Goal: Find specific page/section

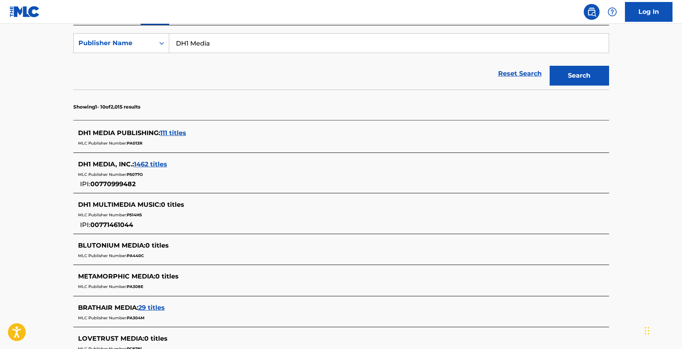
click at [159, 164] on span "1462 titles" at bounding box center [150, 164] width 33 height 8
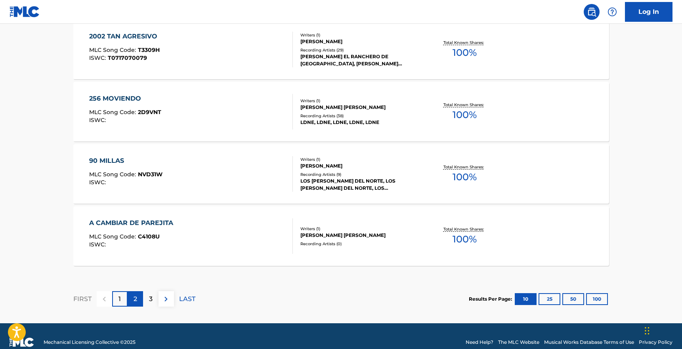
click at [139, 293] on div "2" at bounding box center [135, 298] width 15 height 15
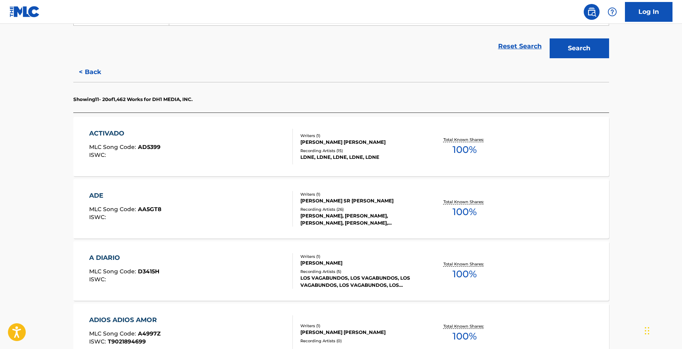
scroll to position [171, 0]
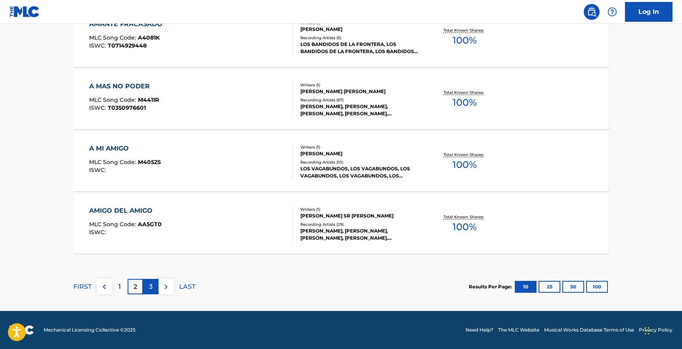
click at [150, 287] on p "3" at bounding box center [151, 287] width 4 height 10
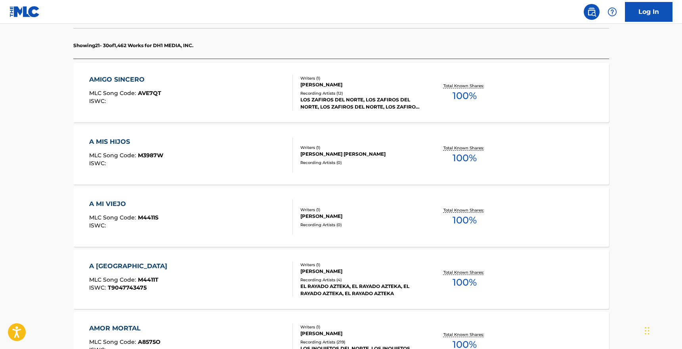
scroll to position [216, 0]
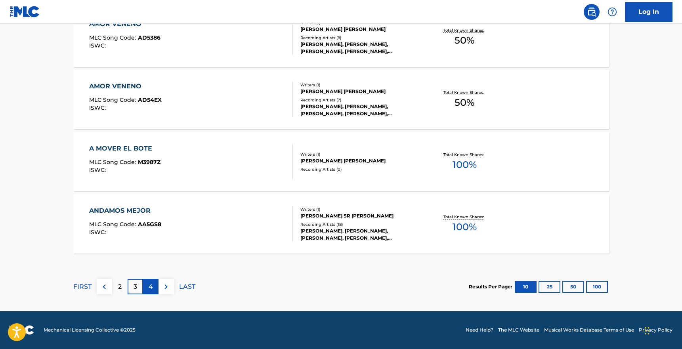
click at [149, 286] on p "4" at bounding box center [151, 287] width 4 height 10
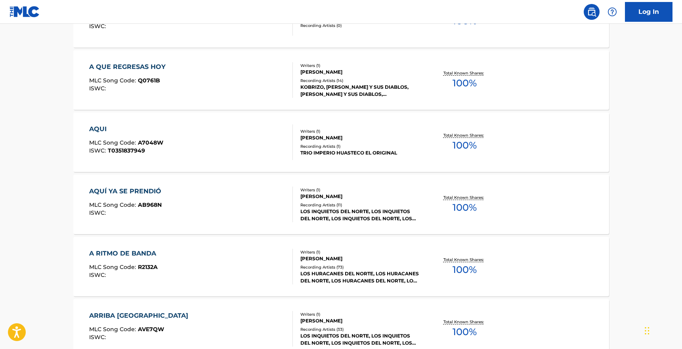
scroll to position [653, 0]
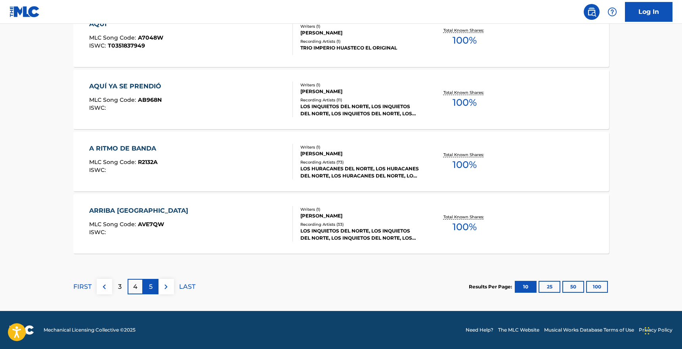
click at [150, 290] on p "5" at bounding box center [151, 287] width 4 height 10
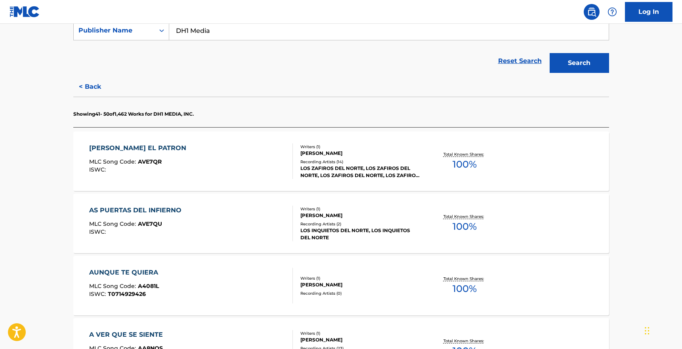
scroll to position [144, 0]
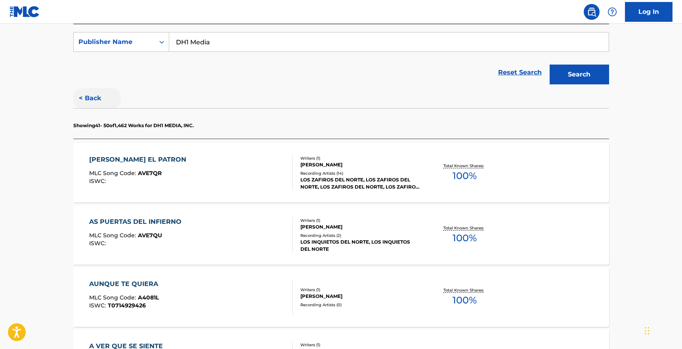
click at [90, 105] on button "< Back" at bounding box center [97, 98] width 48 height 20
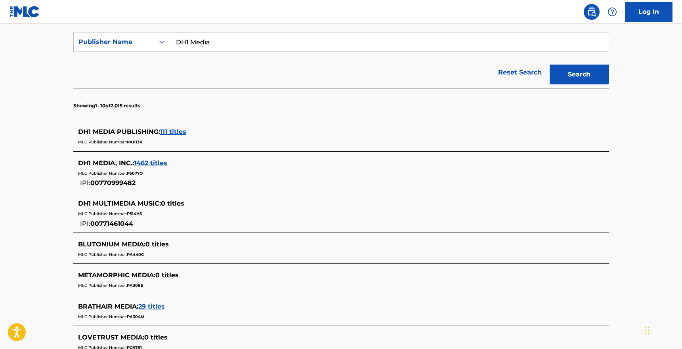
click at [166, 132] on span "111 titles" at bounding box center [173, 132] width 26 height 8
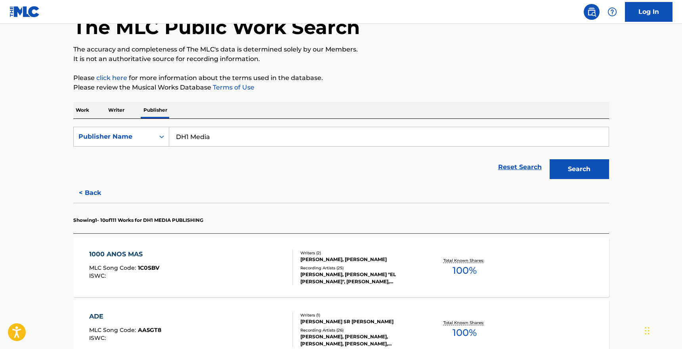
scroll to position [0, 0]
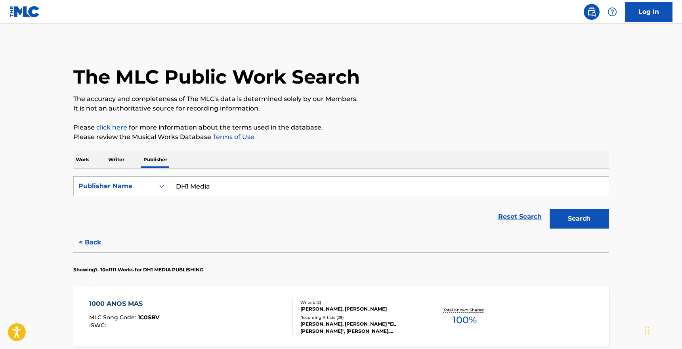
click at [238, 186] on input "DH1 Media" at bounding box center [388, 186] width 439 height 19
type input "Cinq"
click at [549, 209] on button "Search" at bounding box center [578, 219] width 59 height 20
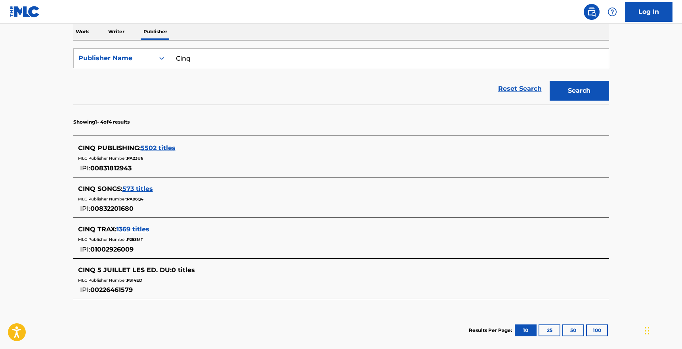
scroll to position [126, 0]
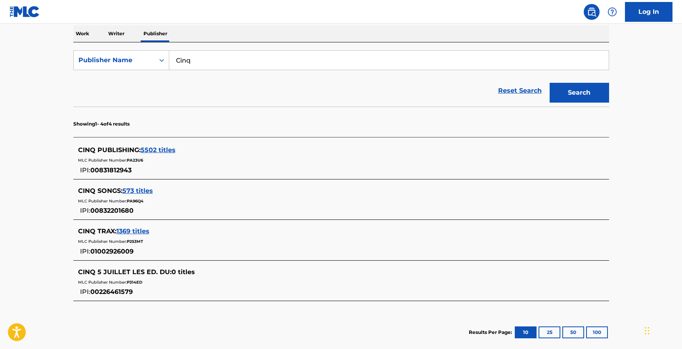
click at [135, 229] on span "1369 titles" at bounding box center [132, 231] width 33 height 8
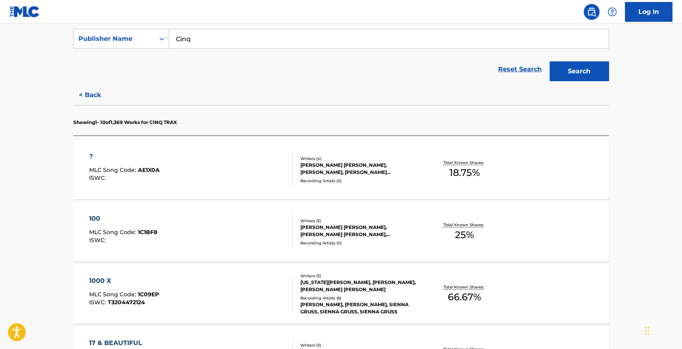
scroll to position [0, 0]
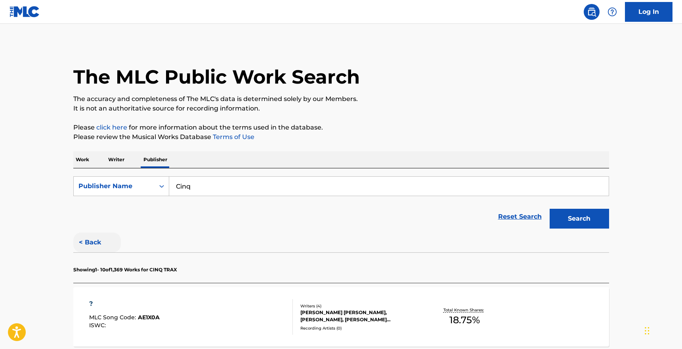
click at [90, 238] on button "< Back" at bounding box center [97, 243] width 48 height 20
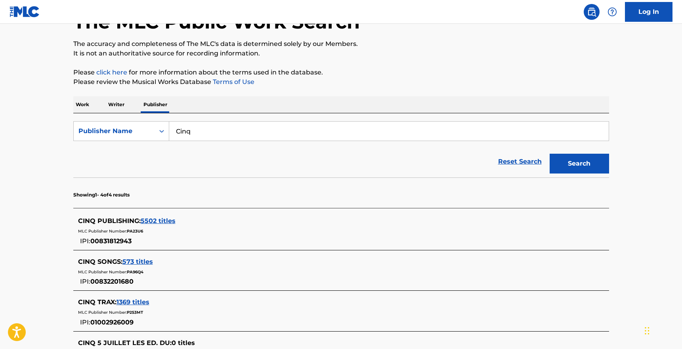
scroll to position [57, 0]
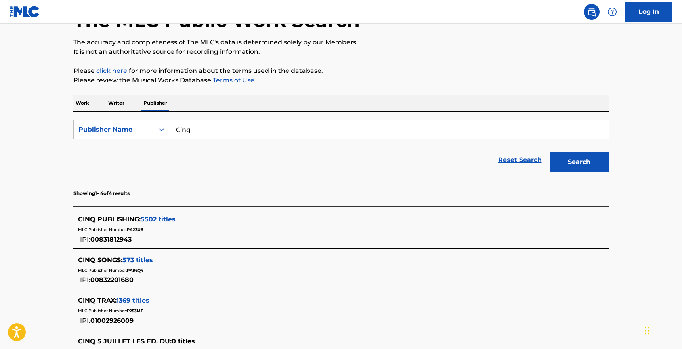
click at [135, 256] on span "573 titles" at bounding box center [137, 260] width 30 height 8
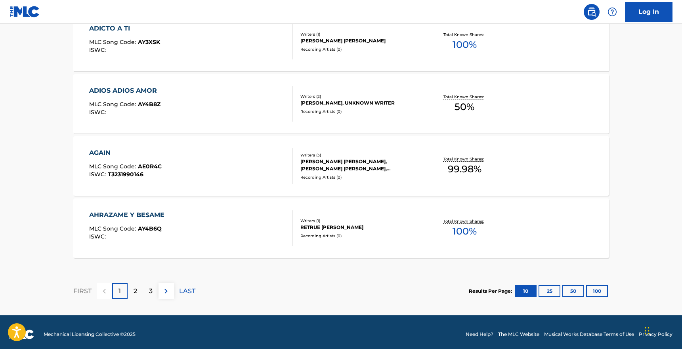
scroll to position [653, 0]
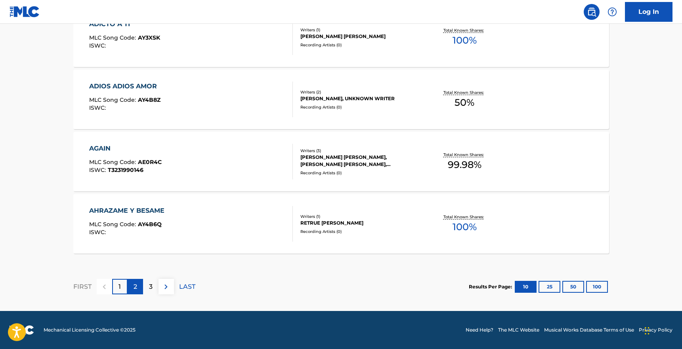
click at [134, 285] on p "2" at bounding box center [135, 287] width 4 height 10
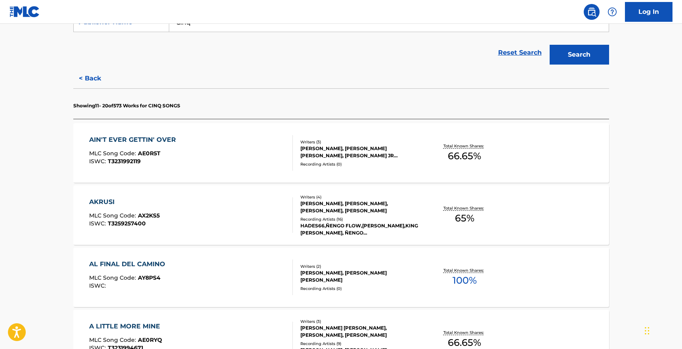
scroll to position [158, 0]
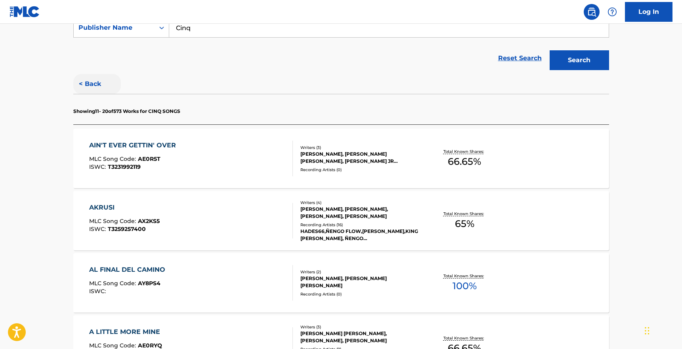
click at [97, 80] on button "< Back" at bounding box center [97, 84] width 48 height 20
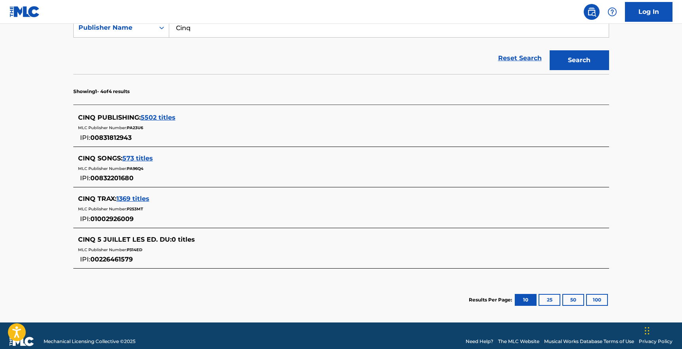
click at [156, 116] on span "5502 titles" at bounding box center [158, 118] width 35 height 8
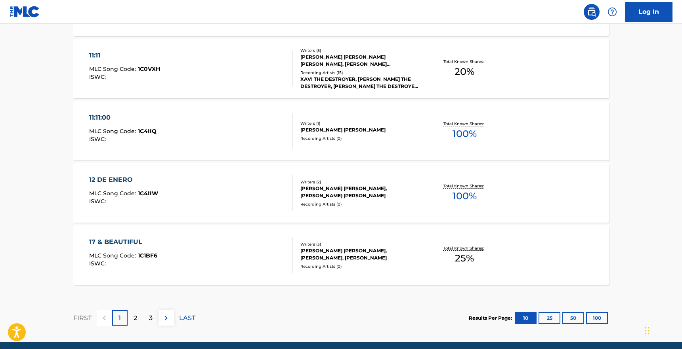
scroll to position [626, 0]
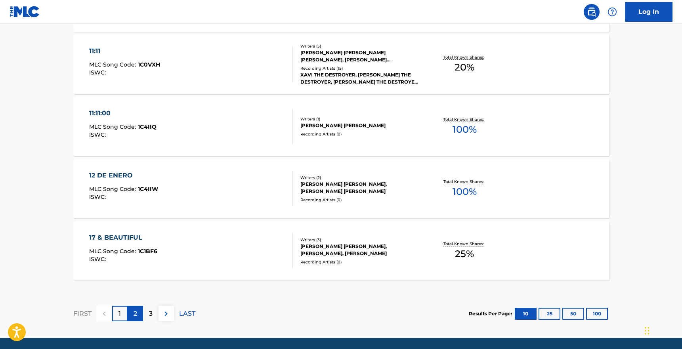
click at [131, 313] on div "2" at bounding box center [135, 313] width 15 height 15
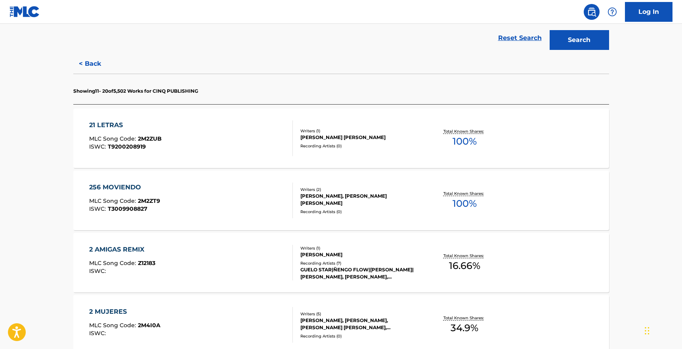
scroll to position [156, 0]
